Goal: Task Accomplishment & Management: Complete application form

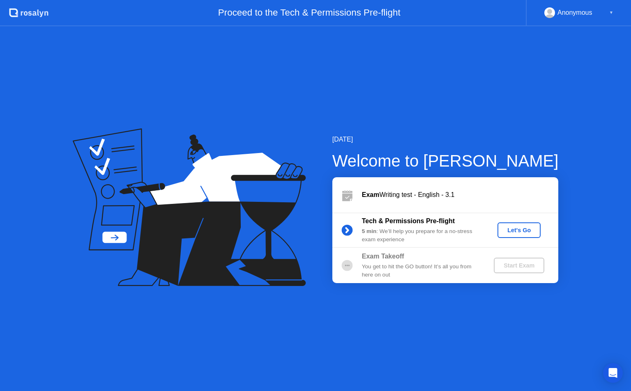
click at [527, 230] on div "Let's Go" at bounding box center [519, 230] width 37 height 7
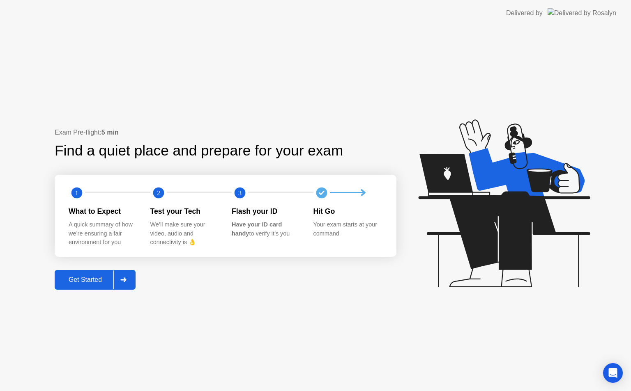
click at [121, 279] on div at bounding box center [123, 280] width 20 height 19
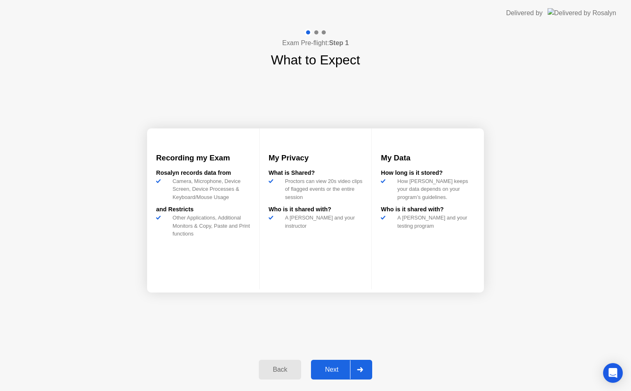
click at [367, 367] on div at bounding box center [360, 370] width 20 height 19
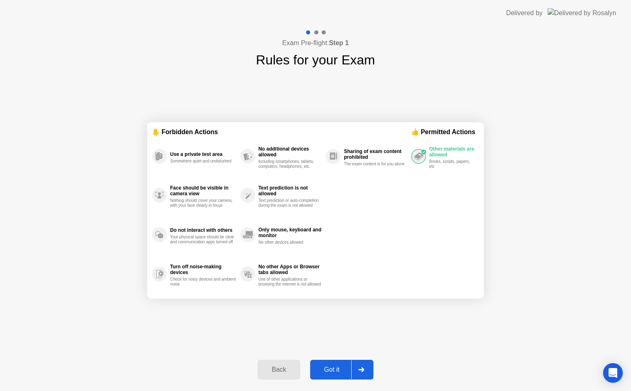
click at [366, 366] on div at bounding box center [361, 370] width 20 height 19
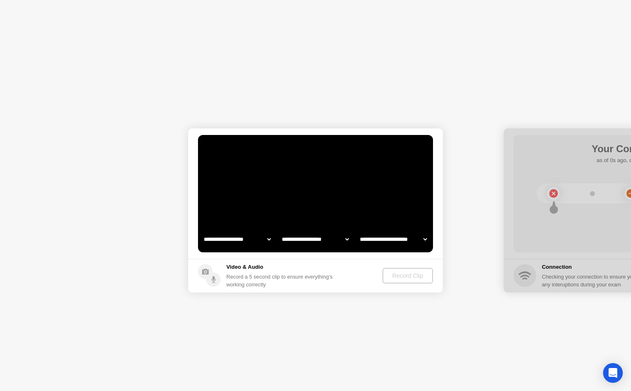
select select "**********"
select select "*******"
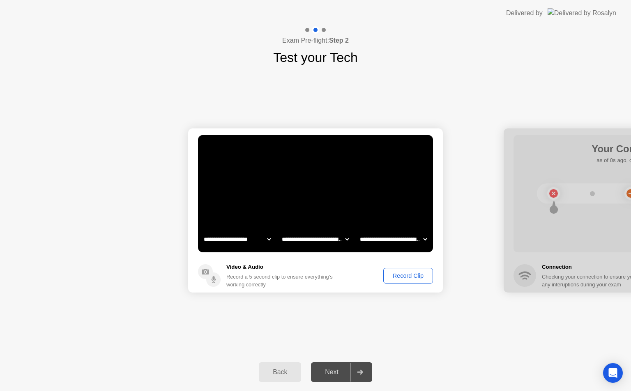
click at [410, 279] on div "Record Clip" at bounding box center [408, 276] width 44 height 7
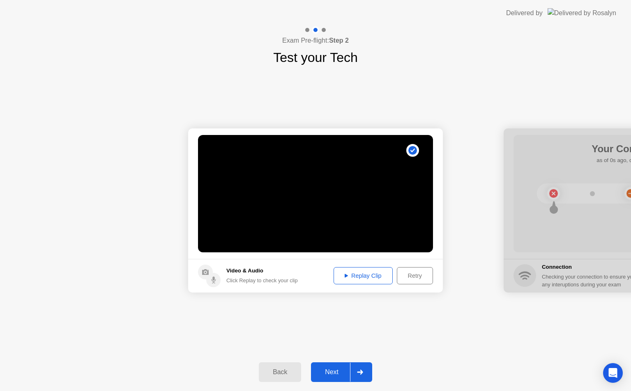
click at [363, 368] on div at bounding box center [360, 372] width 20 height 19
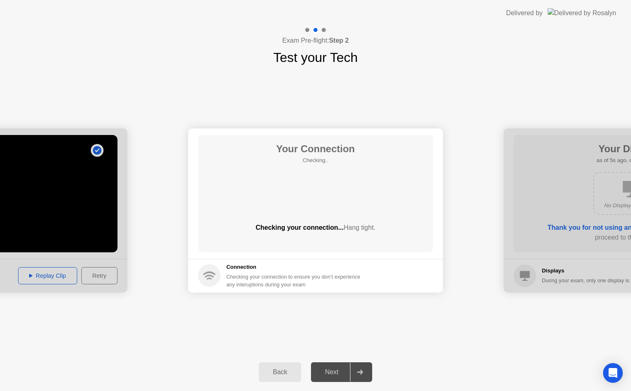
click at [362, 377] on div at bounding box center [360, 372] width 20 height 19
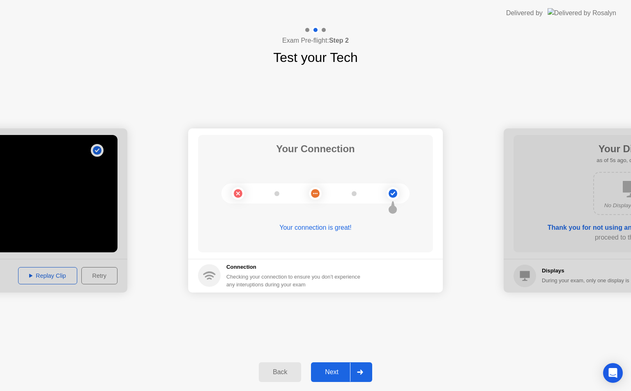
click at [358, 373] on icon at bounding box center [360, 372] width 6 height 5
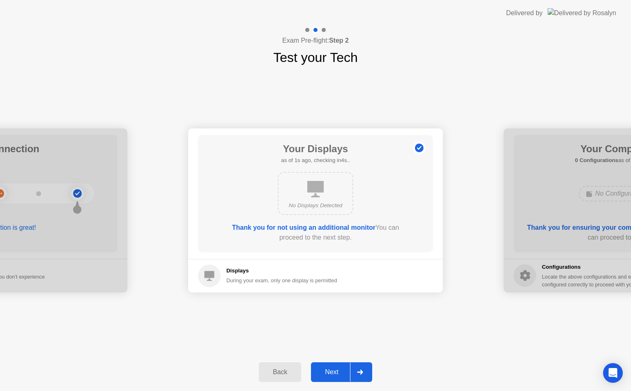
click at [358, 373] on icon at bounding box center [360, 372] width 6 height 5
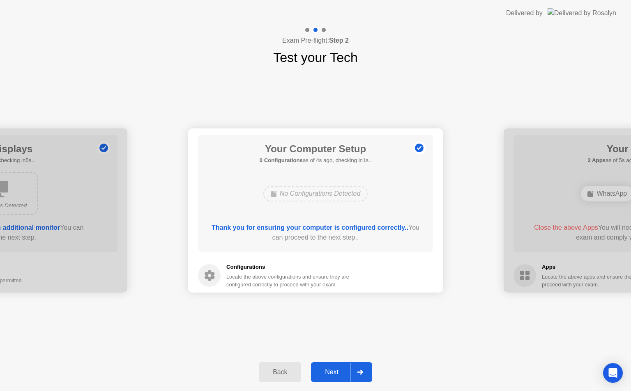
click at [358, 373] on icon at bounding box center [360, 372] width 6 height 5
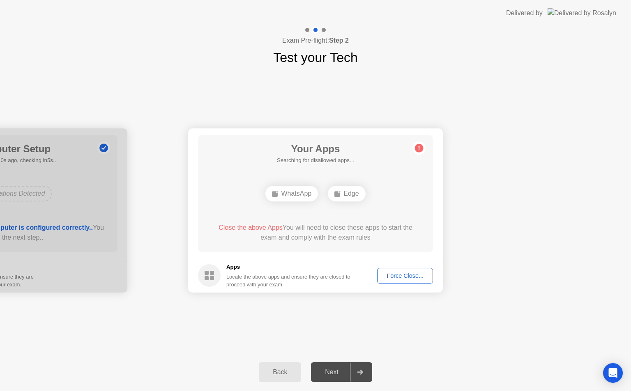
click at [358, 373] on icon at bounding box center [360, 372] width 6 height 5
click at [394, 274] on div "Force Close..." at bounding box center [405, 276] width 50 height 7
click at [395, 279] on div "Force Close..." at bounding box center [405, 276] width 50 height 7
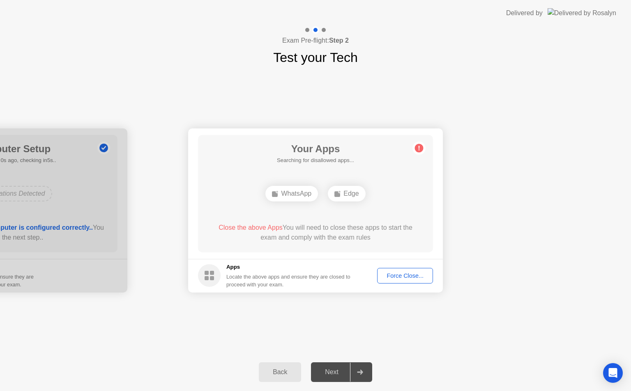
click at [404, 274] on div "Force Close..." at bounding box center [405, 276] width 50 height 7
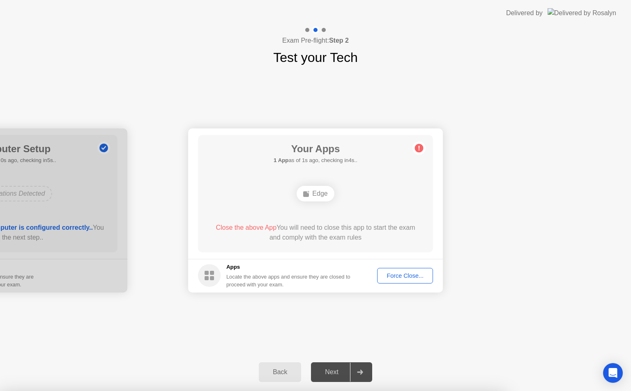
click at [405, 391] on div at bounding box center [315, 391] width 631 height 0
click at [391, 273] on div "Force Close..." at bounding box center [405, 276] width 50 height 7
click at [389, 276] on div "Force Close..." at bounding box center [405, 276] width 50 height 7
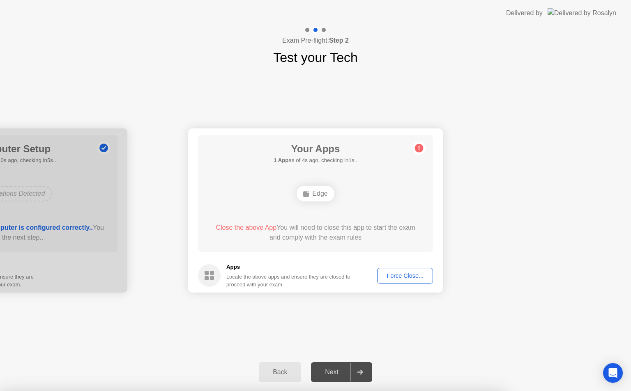
click at [396, 273] on div "Force Close..." at bounding box center [405, 276] width 50 height 7
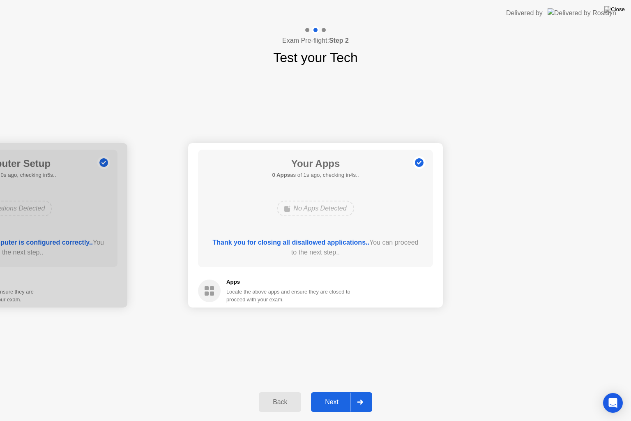
click at [360, 391] on icon at bounding box center [360, 401] width 6 height 5
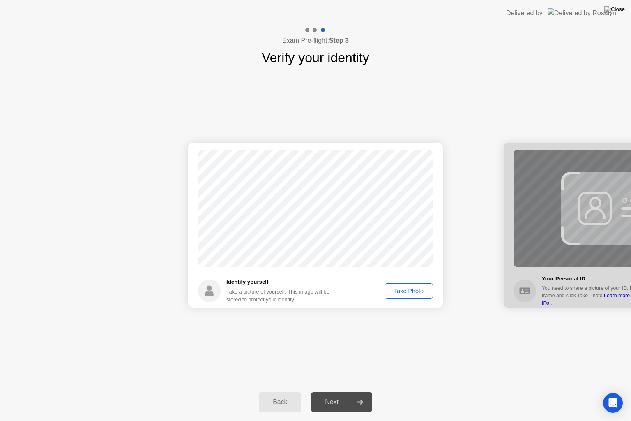
click at [404, 288] on div "Take Photo" at bounding box center [408, 291] width 43 height 7
click at [358, 391] on icon at bounding box center [360, 401] width 6 height 5
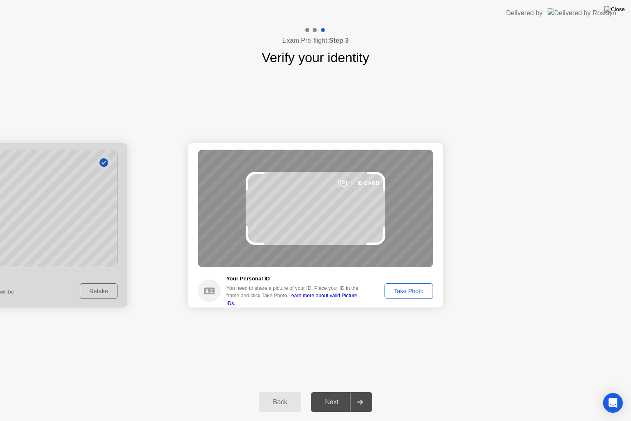
click at [358, 391] on icon at bounding box center [360, 401] width 6 height 5
click at [417, 289] on div "Take Photo" at bounding box center [408, 291] width 43 height 7
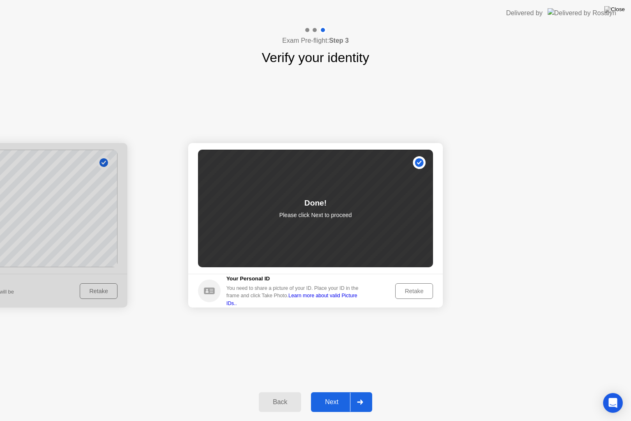
click at [361, 391] on icon at bounding box center [360, 401] width 6 height 5
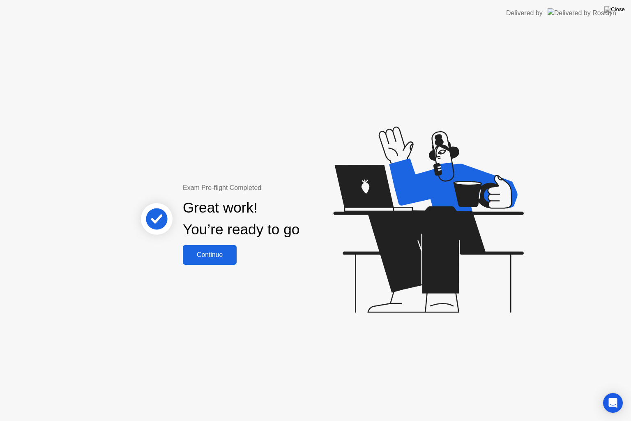
click at [212, 253] on div "Continue" at bounding box center [209, 254] width 49 height 7
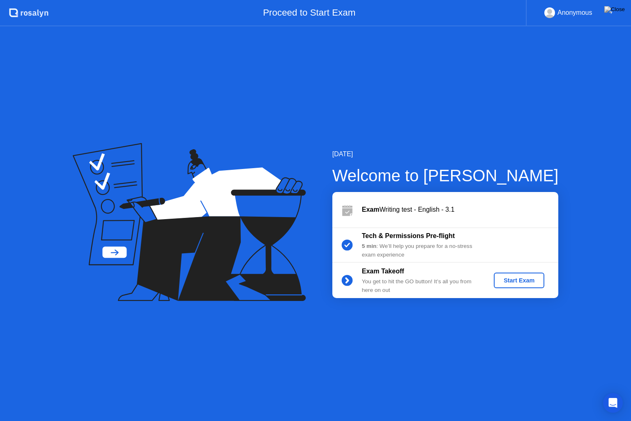
click at [513, 278] on div "Start Exam" at bounding box center [519, 280] width 44 height 7
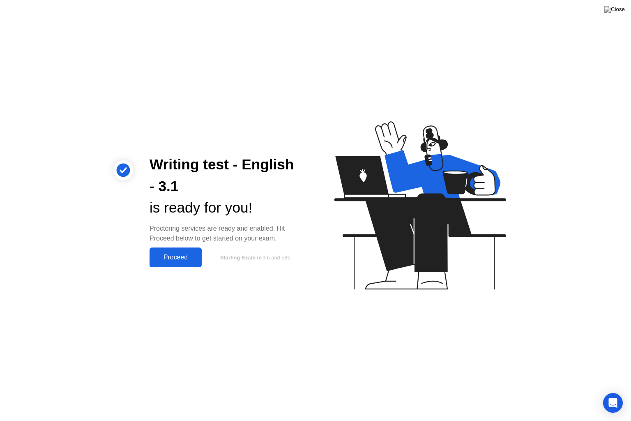
click at [180, 257] on div "Proceed" at bounding box center [175, 256] width 47 height 7
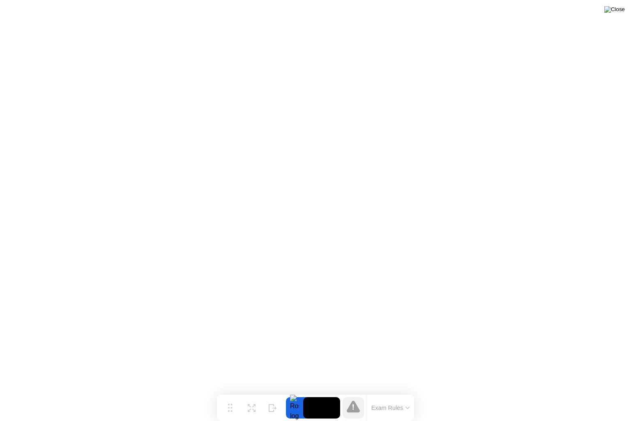
click at [619, 10] on img at bounding box center [614, 9] width 21 height 7
